Goal: Find specific page/section: Find specific page/section

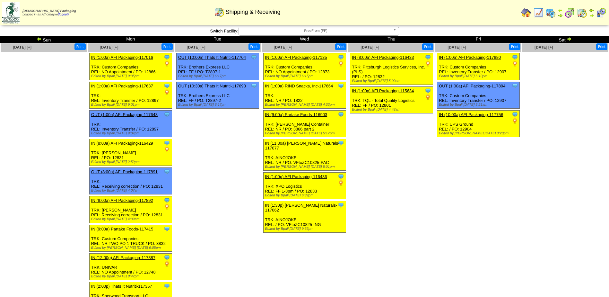
click at [552, 12] on img at bounding box center [550, 13] width 10 height 10
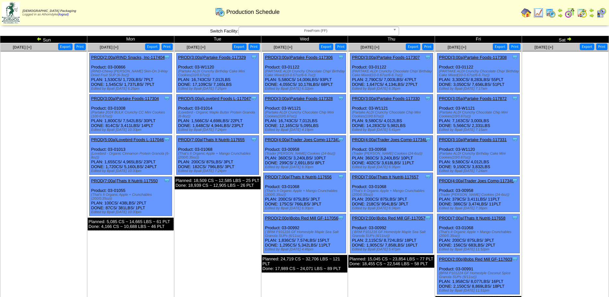
click at [568, 36] on img at bounding box center [569, 38] width 5 height 5
